Goal: Task Accomplishment & Management: Manage account settings

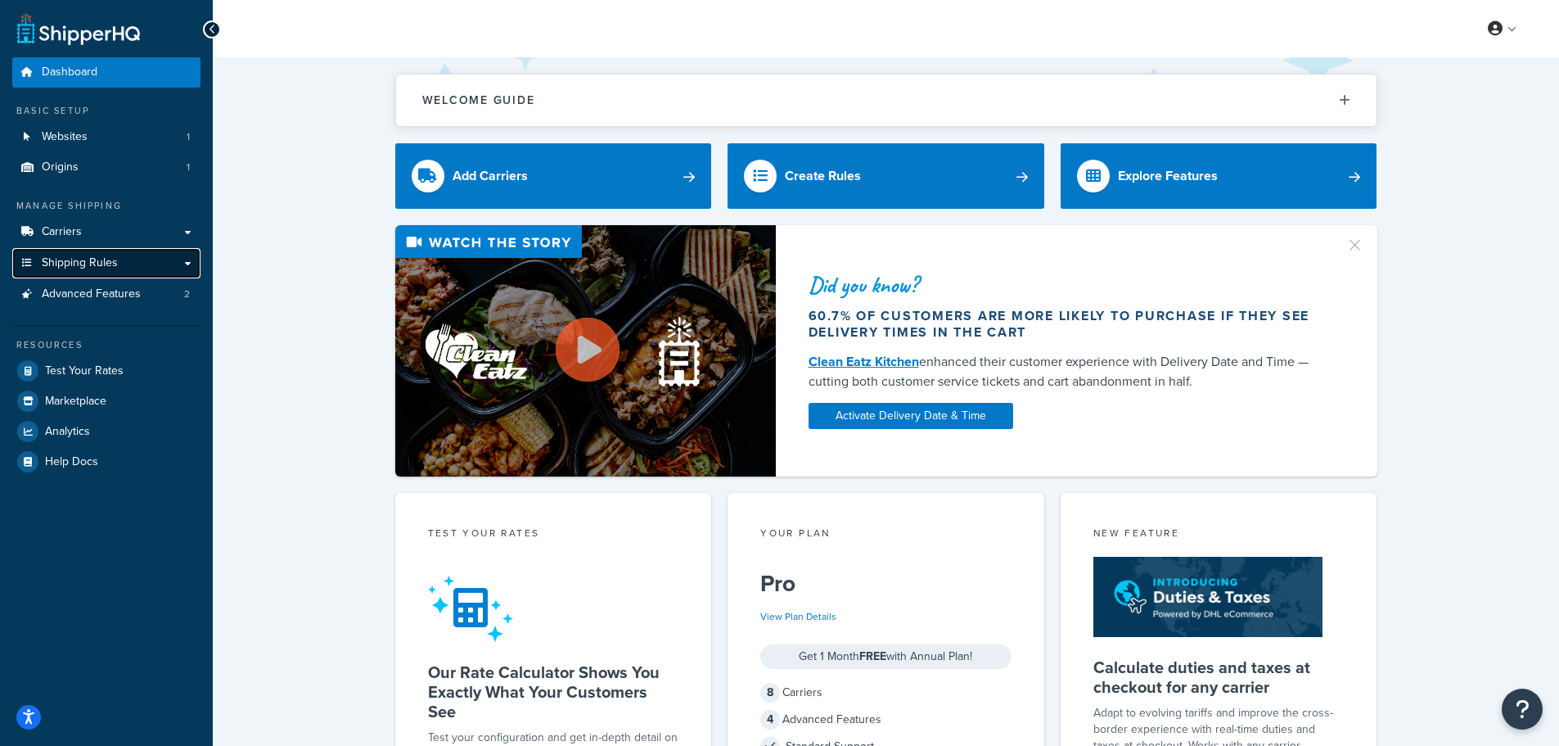
click at [143, 259] on link "Shipping Rules" at bounding box center [106, 263] width 188 height 30
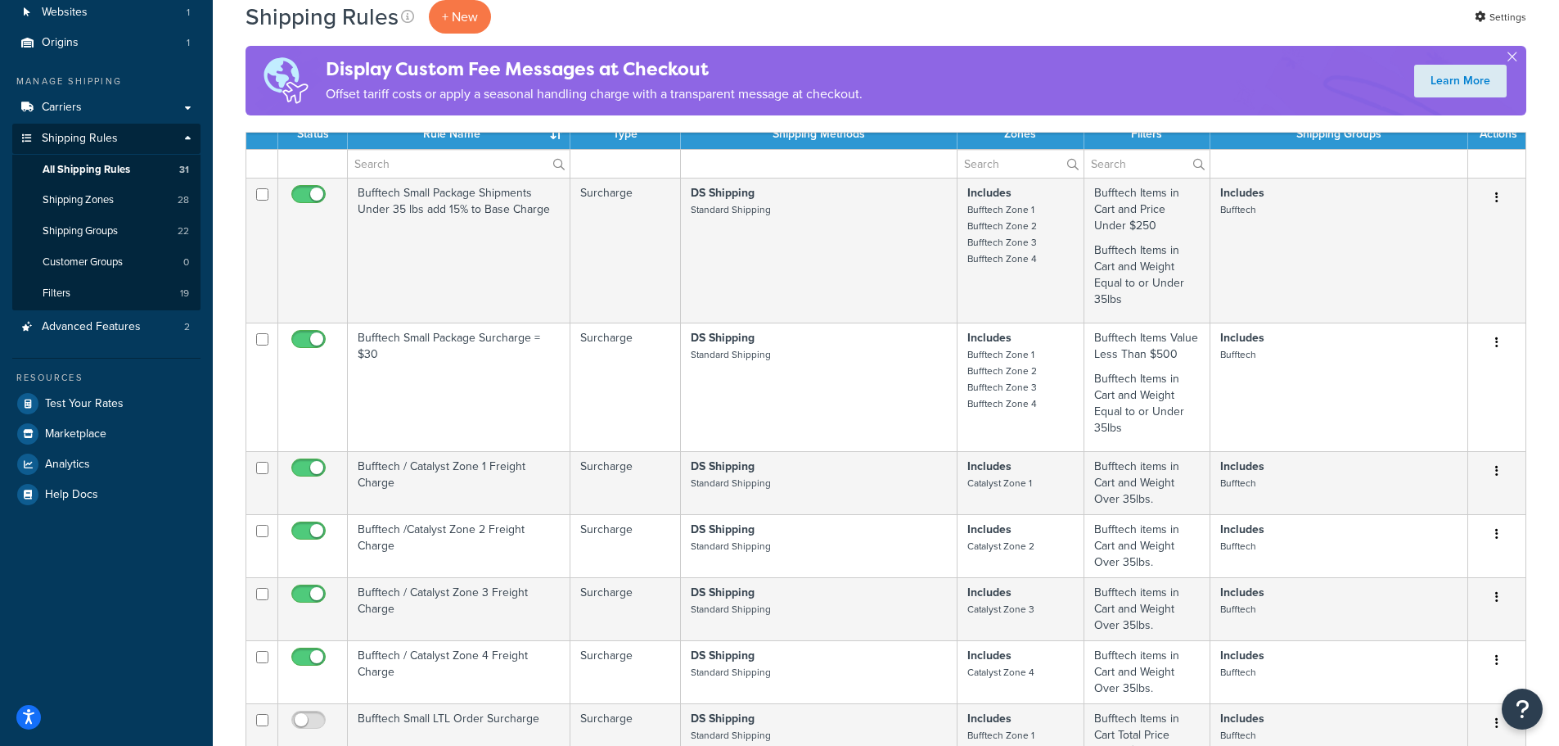
scroll to position [82, 0]
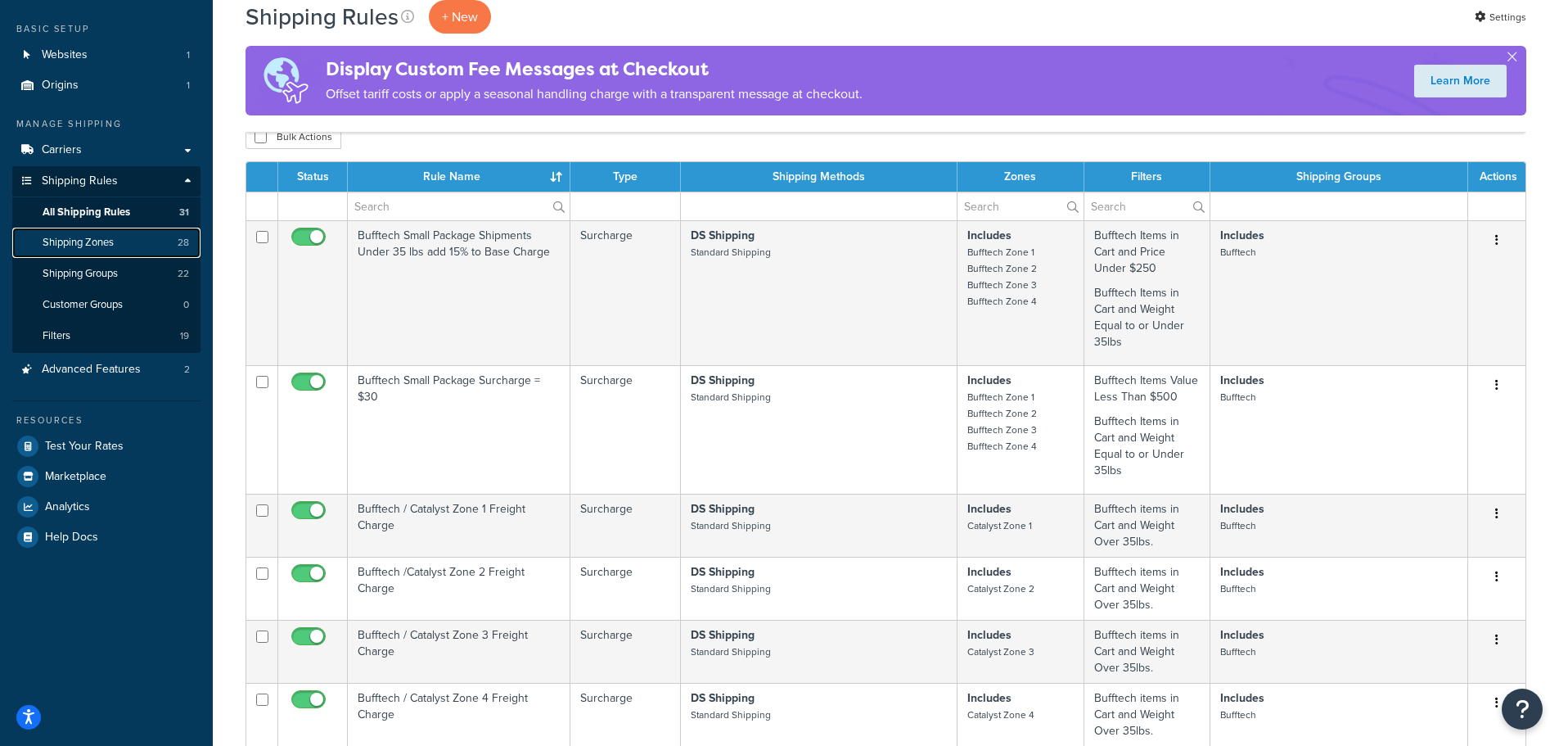
click at [106, 246] on span "Shipping Zones" at bounding box center [78, 243] width 71 height 14
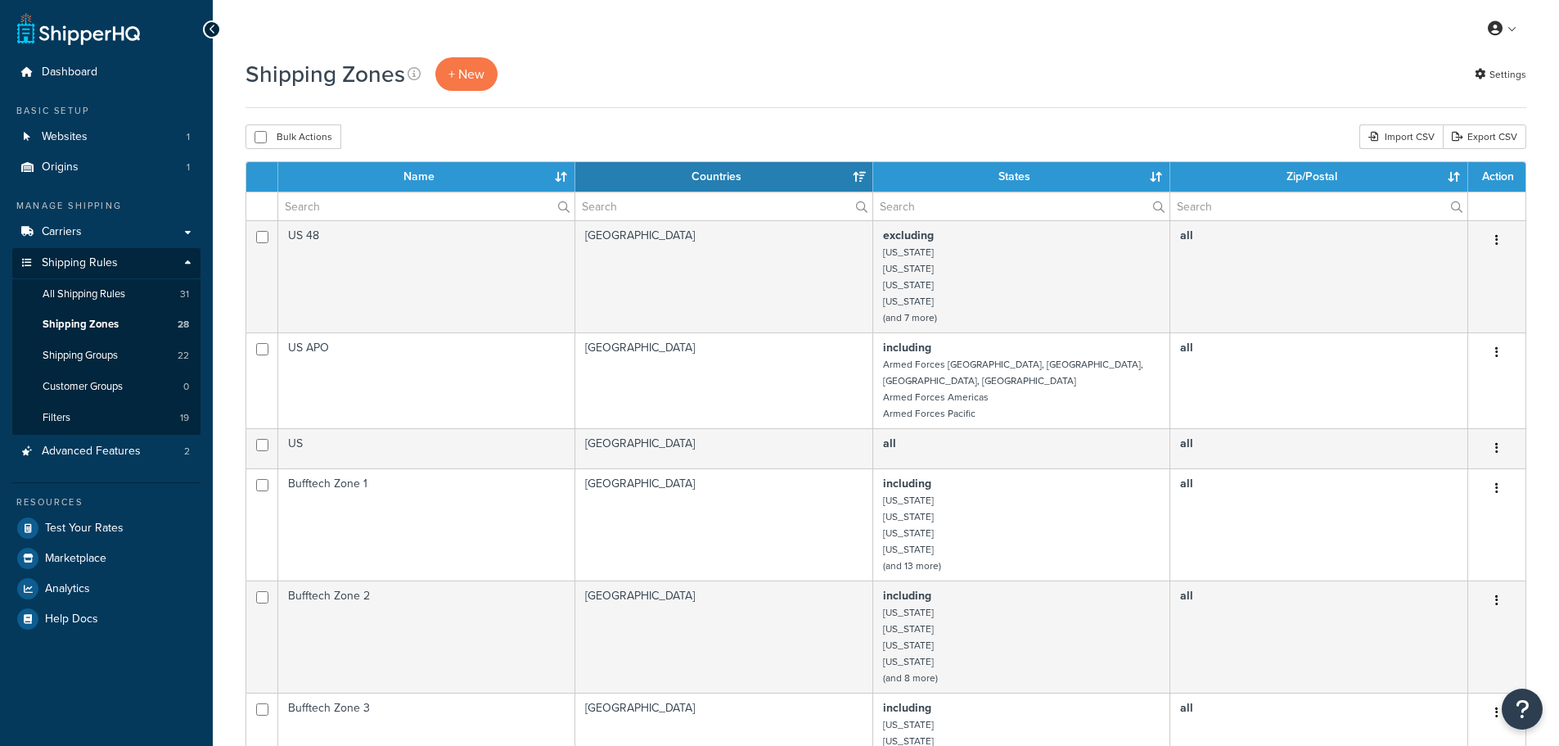
select select "15"
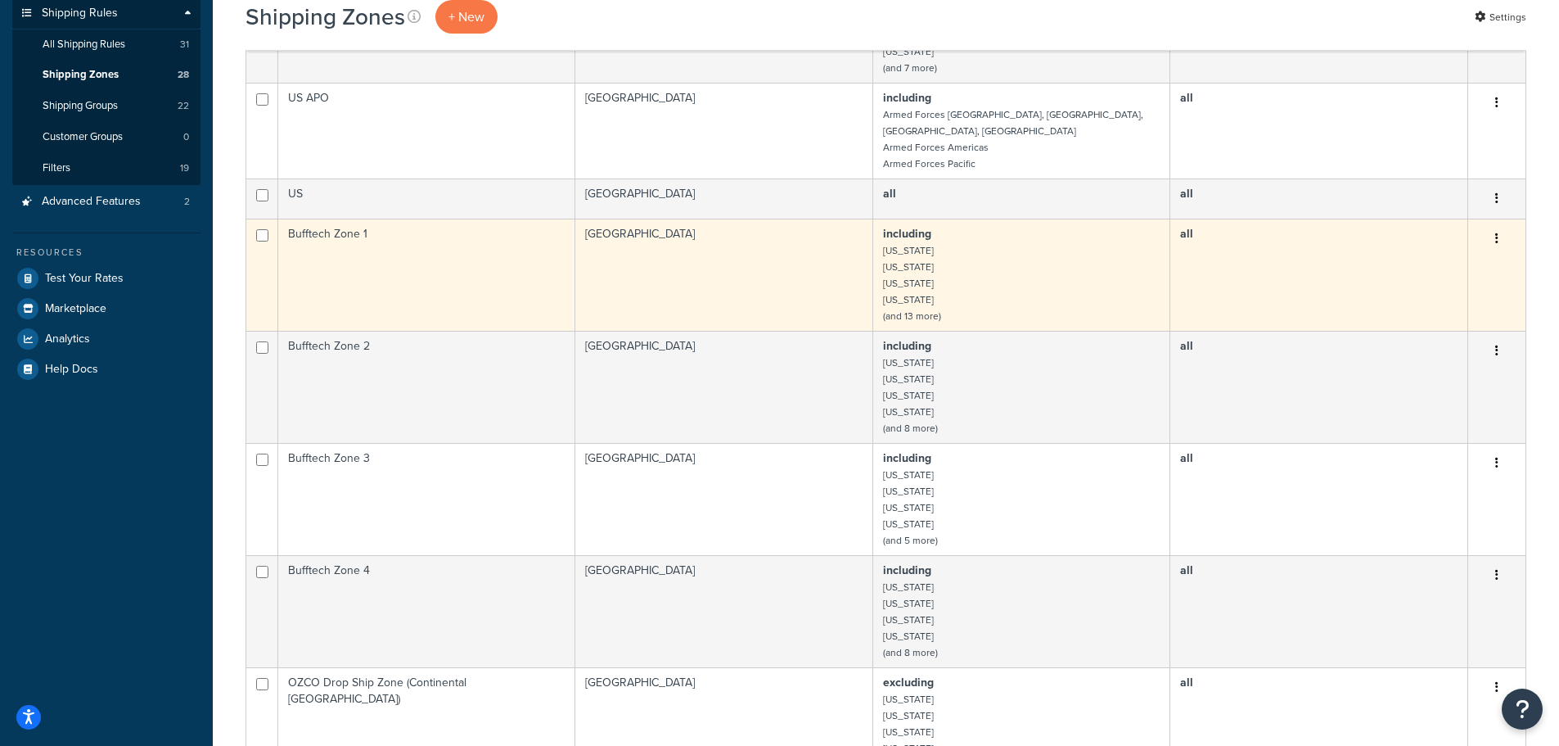
scroll to position [246, 0]
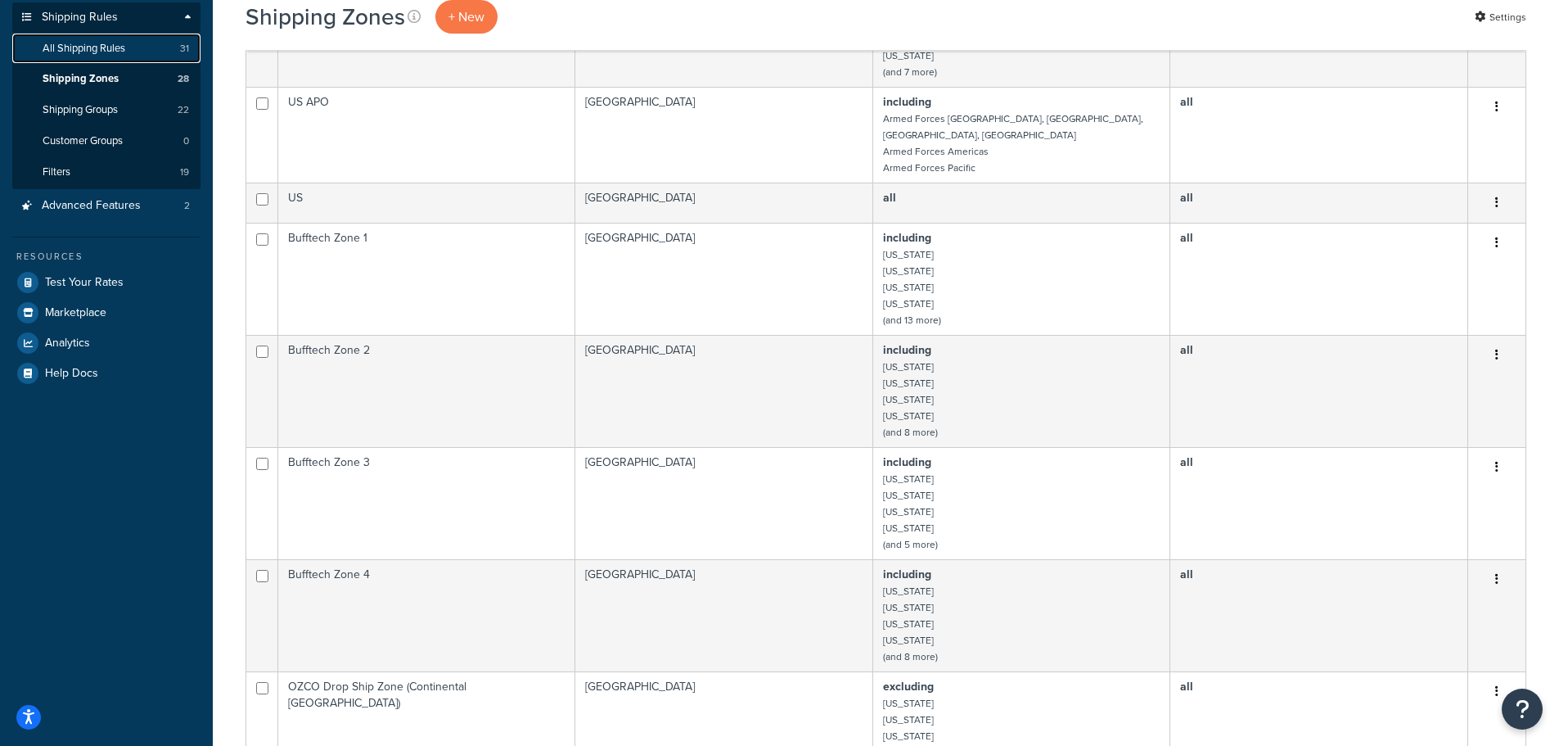
click at [80, 53] on span "All Shipping Rules" at bounding box center [84, 49] width 83 height 14
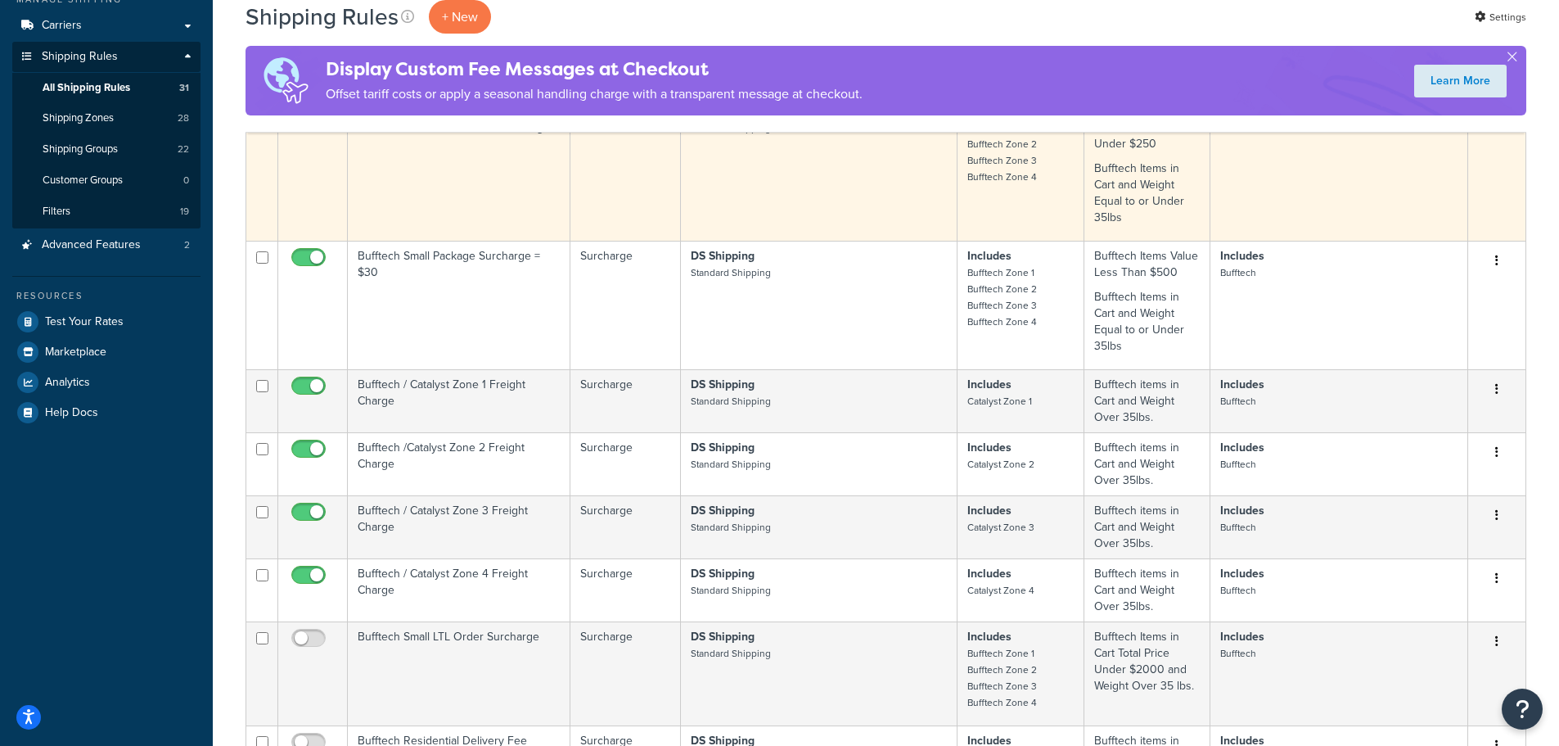
scroll to position [246, 0]
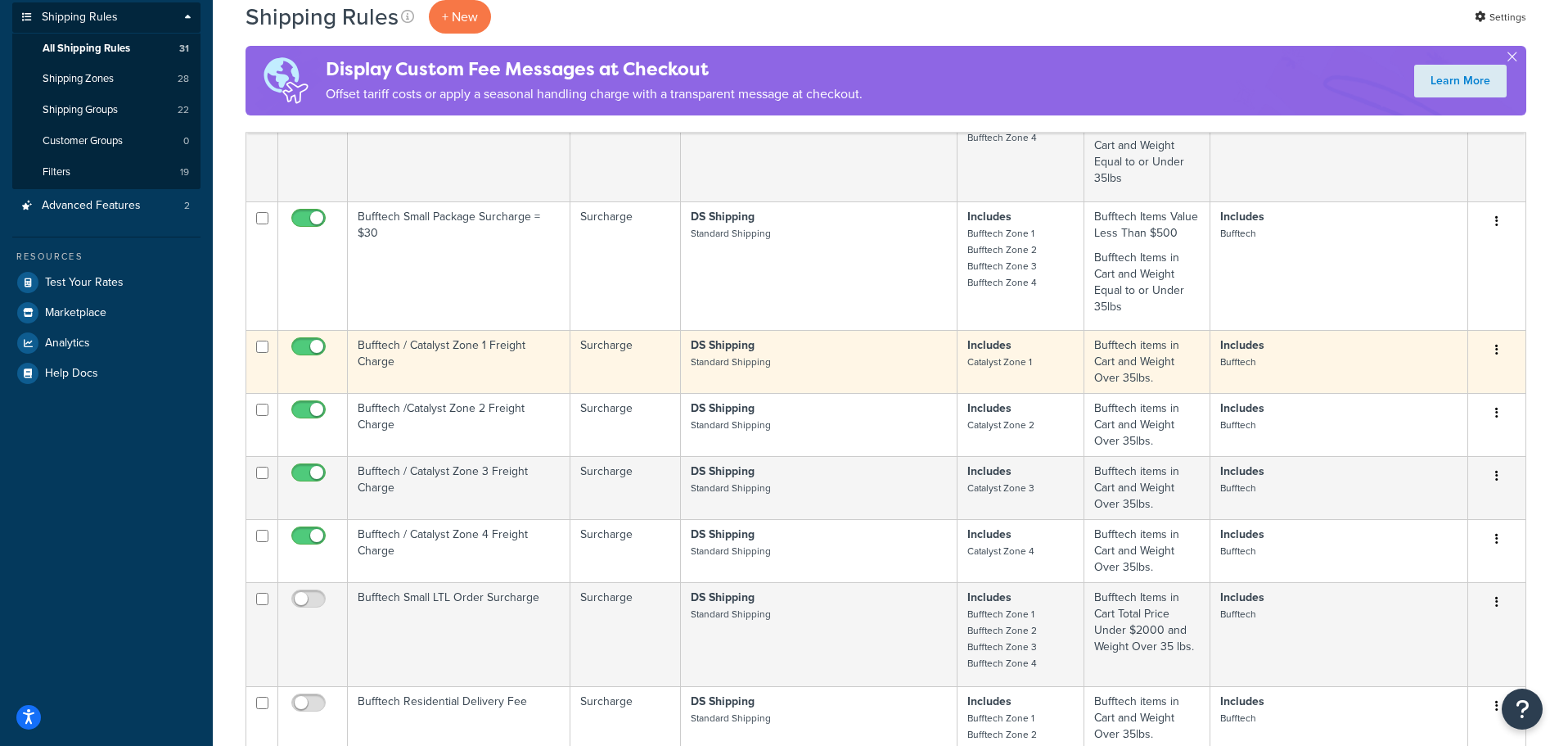
click at [483, 353] on td "Bufftech / Catalyst Zone 1 Freight Charge" at bounding box center [459, 361] width 223 height 63
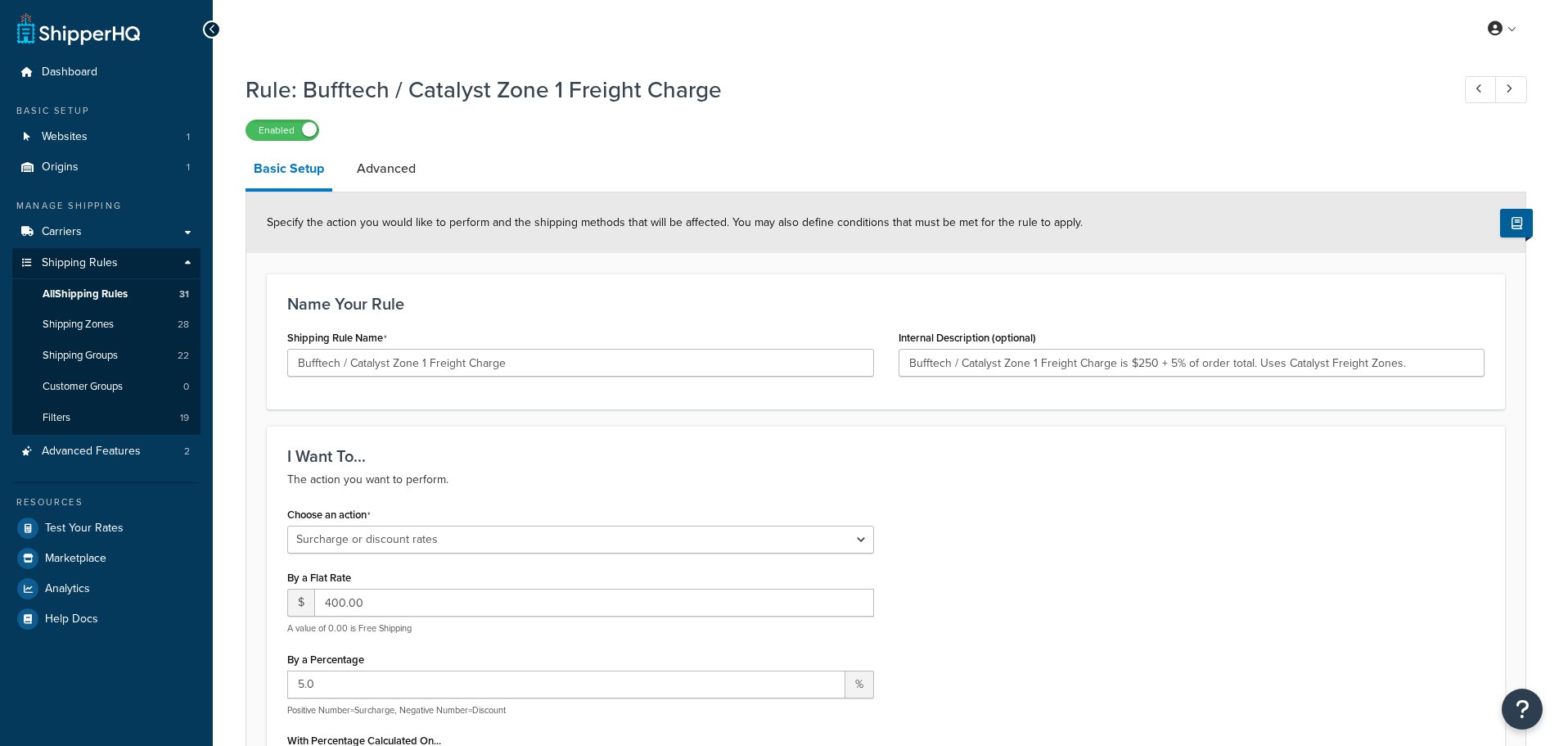
select select "SURCHARGE"
select select "ORDER"
select select "SHIPPING_GROUP"
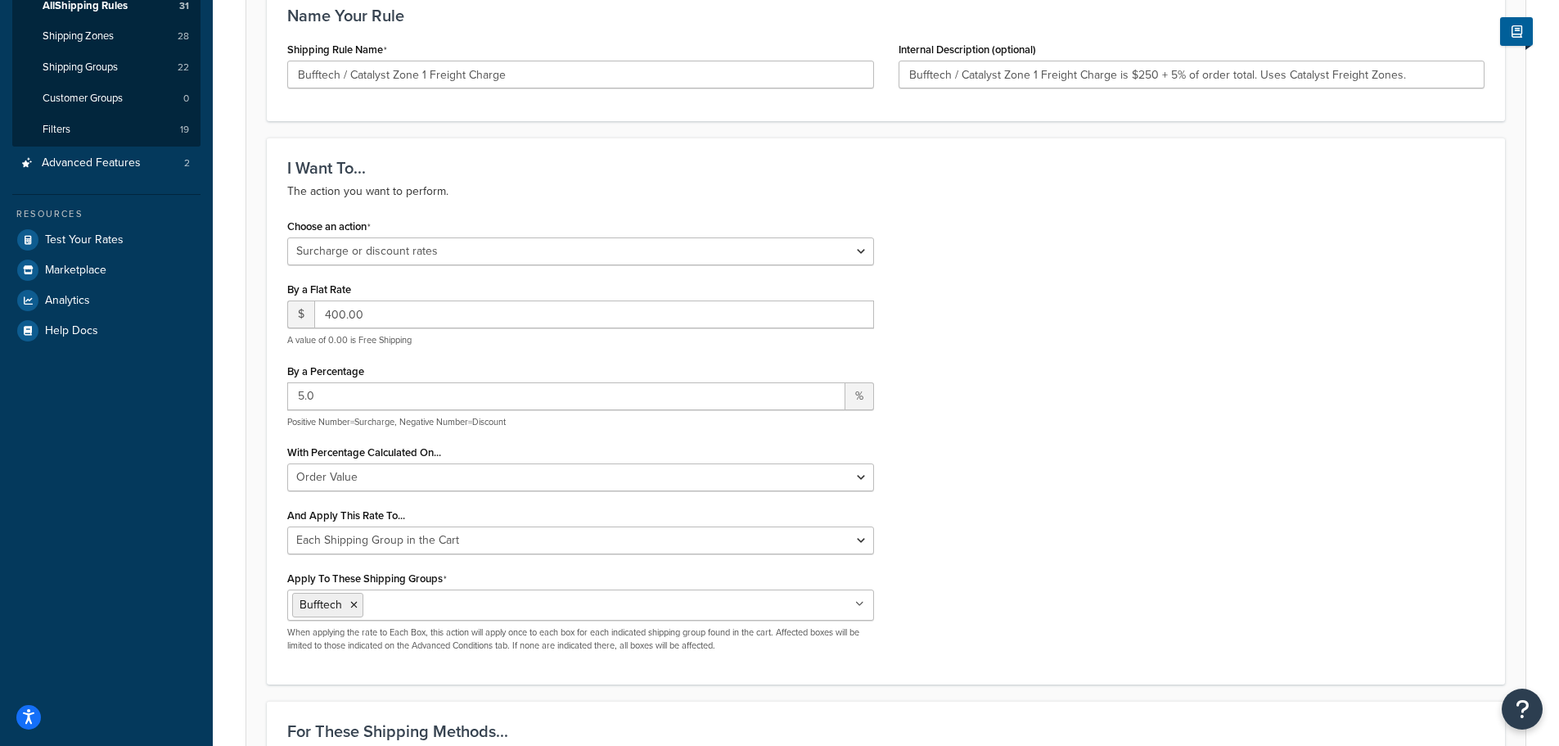
scroll to position [327, 0]
